Goal: Check status: Check status

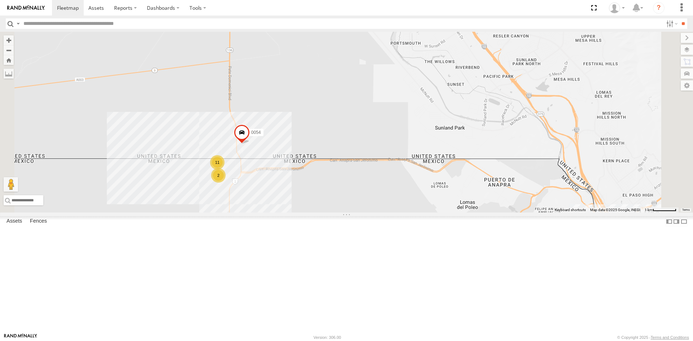
drag, startPoint x: 402, startPoint y: 93, endPoint x: 403, endPoint y: 182, distance: 89.2
click at [403, 181] on div "9254 C6786 4093 7937 8689 0054 11 2" at bounding box center [346, 122] width 693 height 181
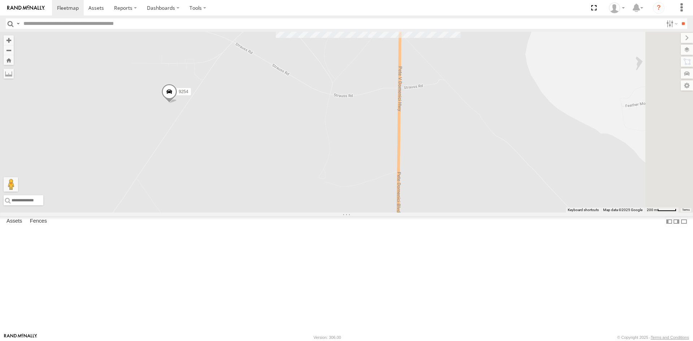
drag, startPoint x: 328, startPoint y: 144, endPoint x: 323, endPoint y: 168, distance: 24.8
click at [323, 168] on div "4093 9254 8689" at bounding box center [346, 122] width 693 height 181
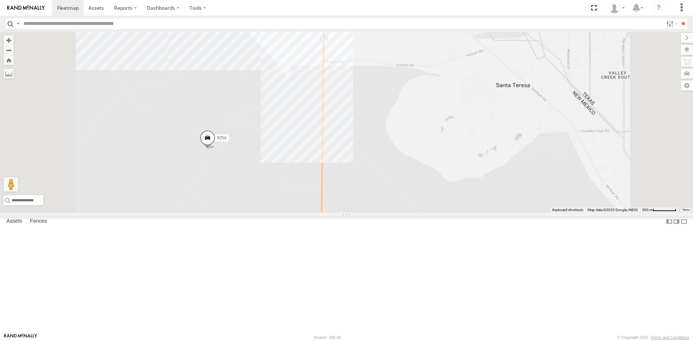
click at [345, 208] on div "4093 9254 8689" at bounding box center [346, 122] width 693 height 181
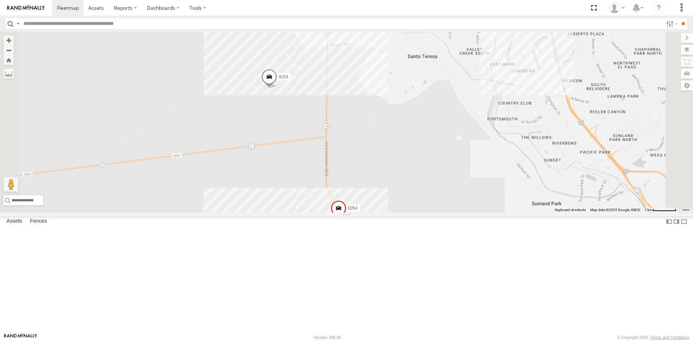
drag, startPoint x: 457, startPoint y: 281, endPoint x: 456, endPoint y: 199, distance: 81.6
click at [454, 199] on div "9254 13 4 0054" at bounding box center [346, 122] width 693 height 181
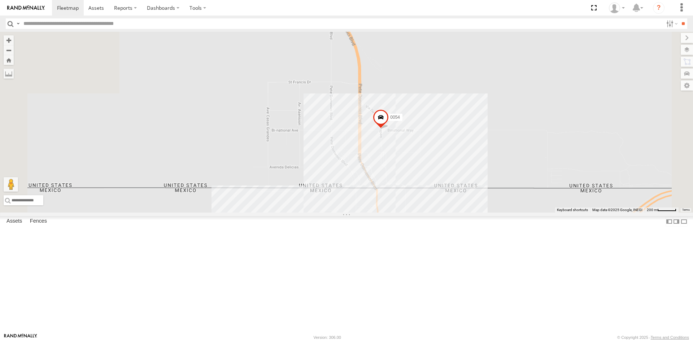
drag, startPoint x: 416, startPoint y: 144, endPoint x: 415, endPoint y: 312, distance: 167.1
click at [415, 213] on div "9254 0054" at bounding box center [346, 122] width 693 height 181
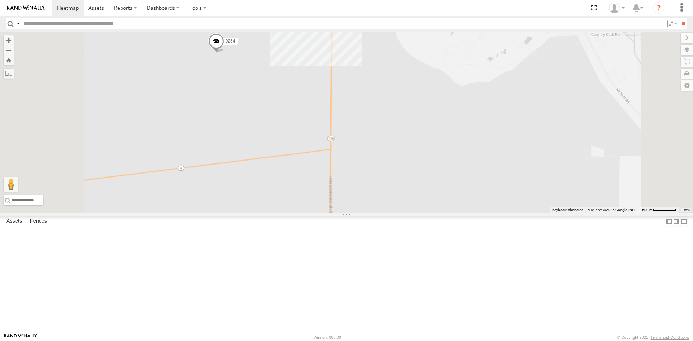
drag, startPoint x: 410, startPoint y: 262, endPoint x: 411, endPoint y: 275, distance: 13.0
click at [411, 213] on div "9254 0054" at bounding box center [346, 122] width 693 height 181
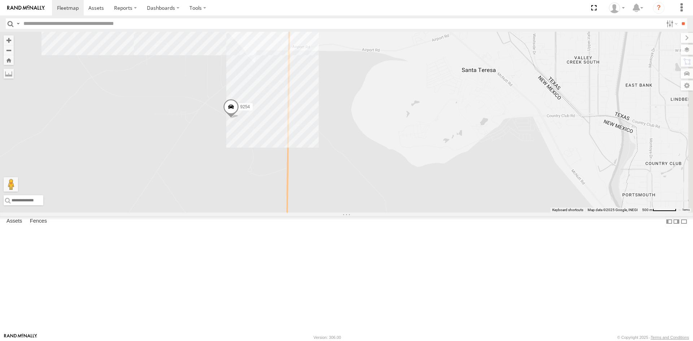
drag, startPoint x: 471, startPoint y: 205, endPoint x: 421, endPoint y: 252, distance: 68.9
click at [421, 213] on div "9254" at bounding box center [346, 122] width 693 height 181
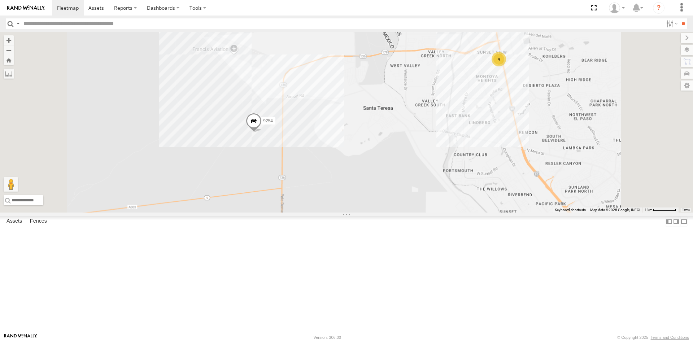
drag, startPoint x: 418, startPoint y: 244, endPoint x: 402, endPoint y: 199, distance: 47.5
click at [402, 199] on div "9254 4" at bounding box center [346, 122] width 693 height 181
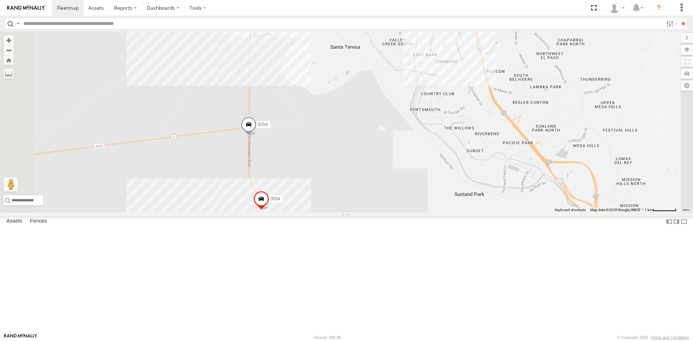
drag, startPoint x: 497, startPoint y: 184, endPoint x: 459, endPoint y: 113, distance: 80.6
click at [459, 113] on div "9254 4 0054" at bounding box center [346, 122] width 693 height 181
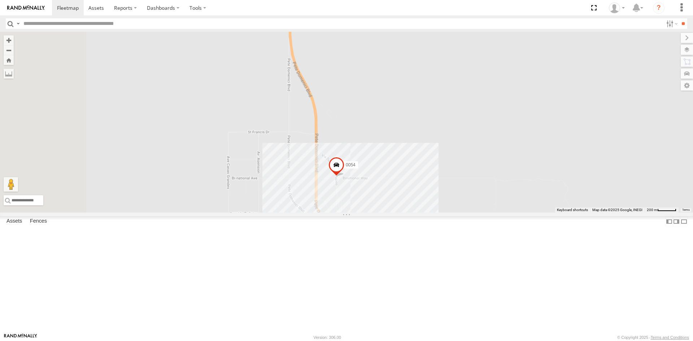
drag, startPoint x: 379, startPoint y: 265, endPoint x: 471, endPoint y: 235, distance: 96.0
click at [471, 213] on div "9254 0054" at bounding box center [346, 122] width 693 height 181
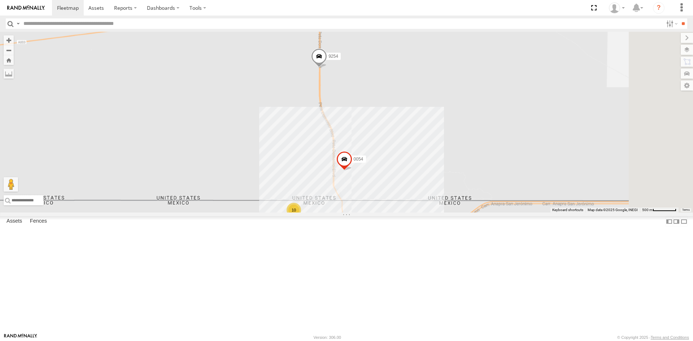
drag, startPoint x: 506, startPoint y: 232, endPoint x: 465, endPoint y: 237, distance: 41.1
click at [466, 213] on div "9254 0054 3 10" at bounding box center [346, 122] width 693 height 181
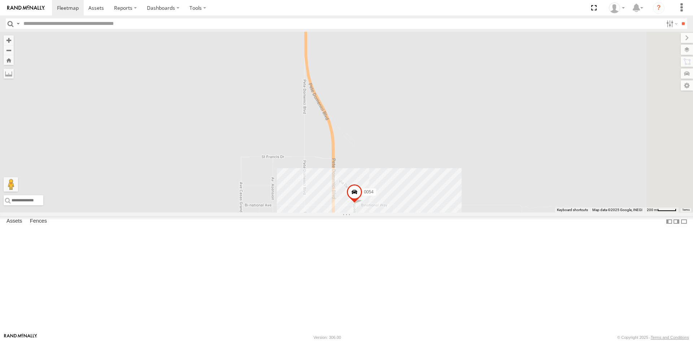
drag, startPoint x: 393, startPoint y: 179, endPoint x: 396, endPoint y: 135, distance: 44.5
click at [396, 138] on div "9254 0054" at bounding box center [346, 122] width 693 height 181
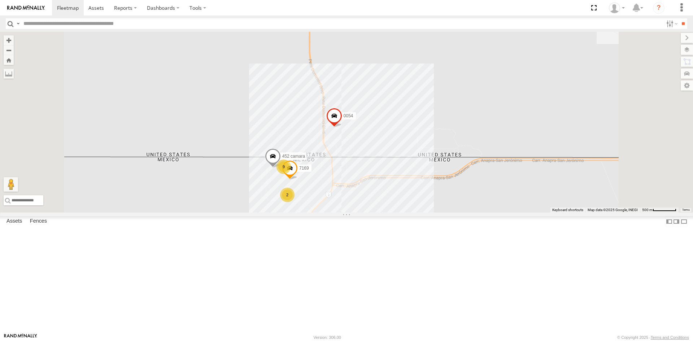
drag, startPoint x: 406, startPoint y: 280, endPoint x: 401, endPoint y: 287, distance: 8.5
click at [405, 213] on div "9254 0054 452 camara 7169 2 9" at bounding box center [346, 122] width 693 height 181
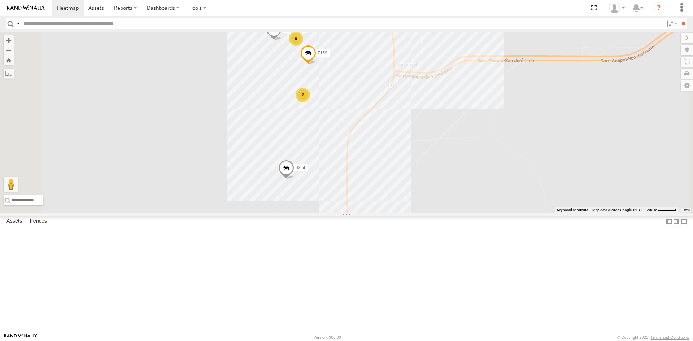
drag, startPoint x: 386, startPoint y: 278, endPoint x: 444, endPoint y: 280, distance: 57.8
click at [423, 213] on div "9254 0054 452 camara 7169 2 9" at bounding box center [346, 122] width 693 height 181
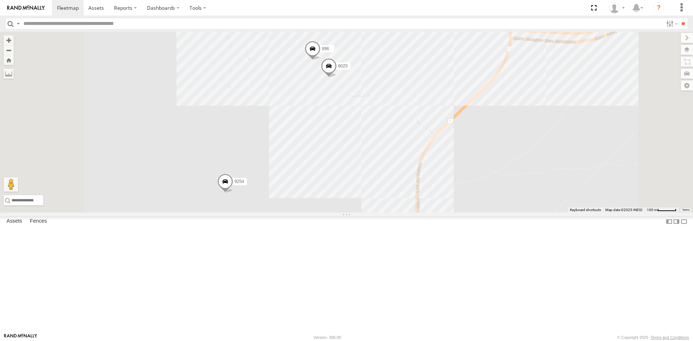
drag, startPoint x: 396, startPoint y: 216, endPoint x: 393, endPoint y: 205, distance: 11.0
click at [393, 205] on div "9254 0054 452 camara 7169 8025 896 9" at bounding box center [346, 122] width 693 height 181
